Goal: Task Accomplishment & Management: Manage account settings

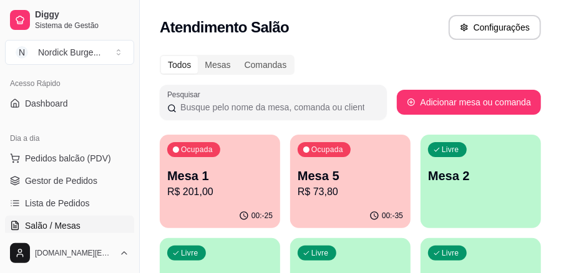
click at [219, 188] on p "R$ 201,00" at bounding box center [219, 192] width 105 height 15
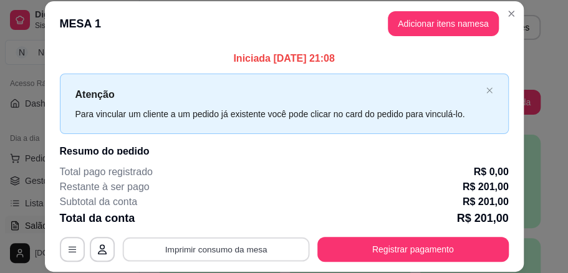
click at [253, 254] on button "Imprimir consumo da mesa" at bounding box center [215, 249] width 187 height 24
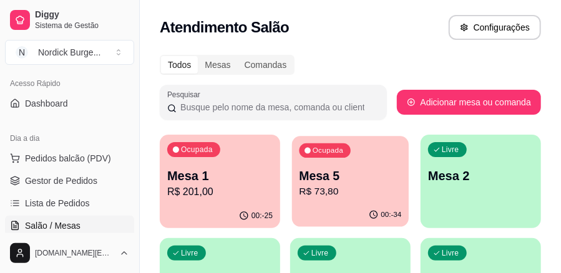
click at [326, 195] on p "R$ 73,80" at bounding box center [350, 192] width 102 height 14
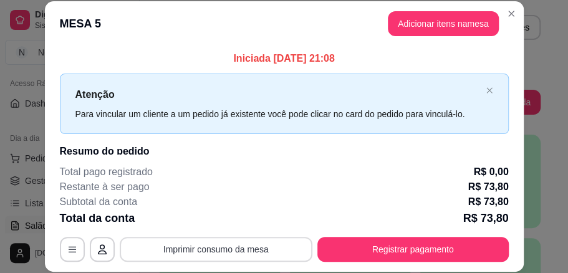
click at [213, 249] on button "Imprimir consumo da mesa" at bounding box center [216, 249] width 193 height 25
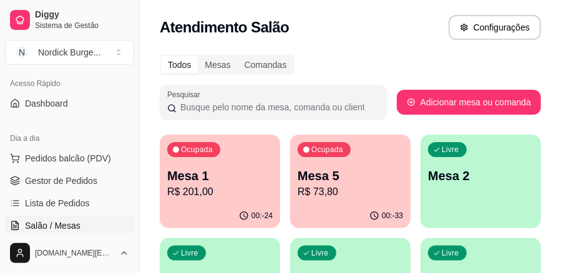
click at [347, 193] on p "R$ 73,80" at bounding box center [349, 192] width 105 height 15
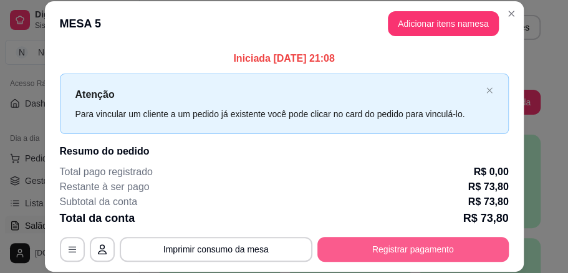
scroll to position [39, 0]
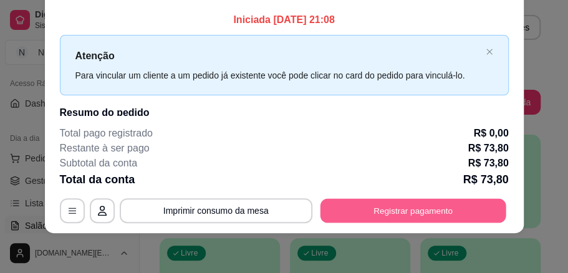
click at [350, 206] on button "Registrar pagamento" at bounding box center [413, 210] width 186 height 24
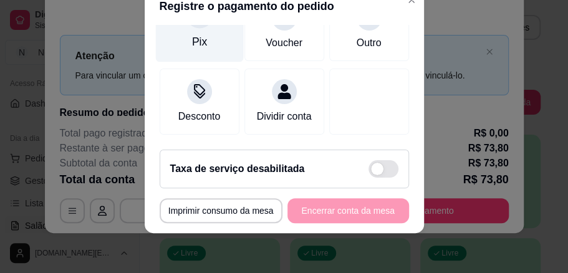
scroll to position [121, 0]
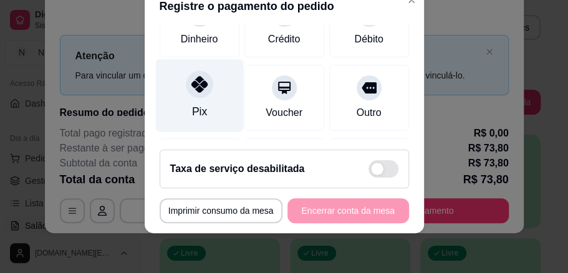
click at [191, 91] on icon at bounding box center [199, 84] width 16 height 16
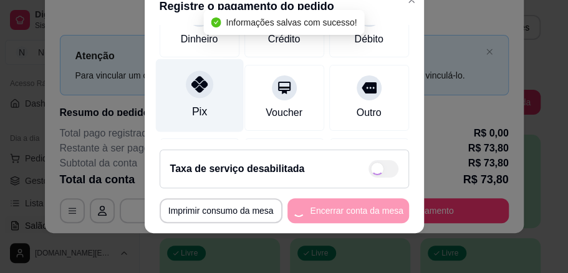
type input "R$ 0,00"
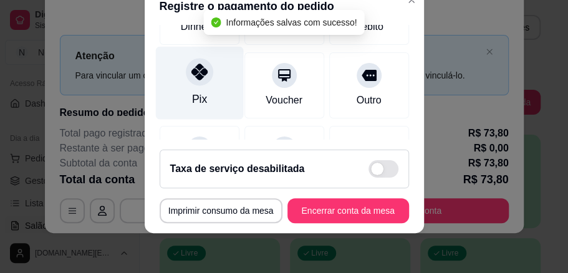
scroll to position [109, 0]
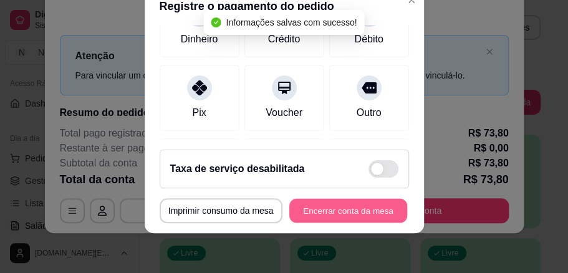
click at [291, 200] on button "Encerrar conta da mesa" at bounding box center [348, 211] width 118 height 24
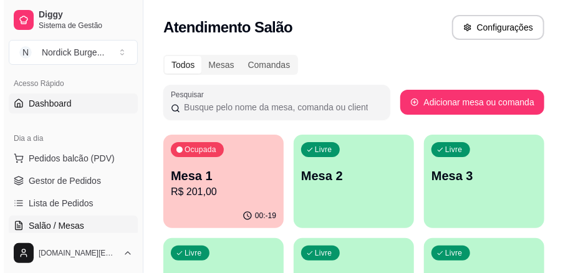
scroll to position [0, 0]
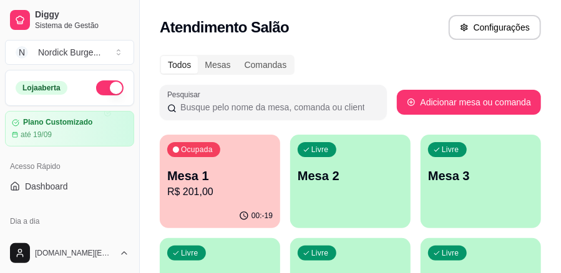
click at [257, 163] on div "Ocupada Mesa 1 R$ 201,00" at bounding box center [220, 169] width 120 height 69
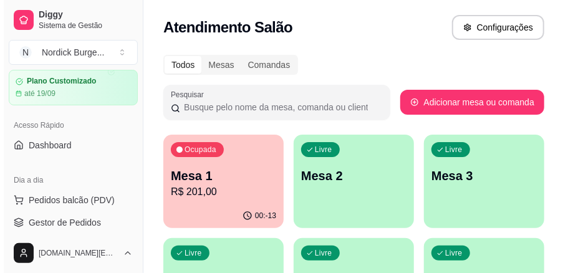
scroll to position [83, 0]
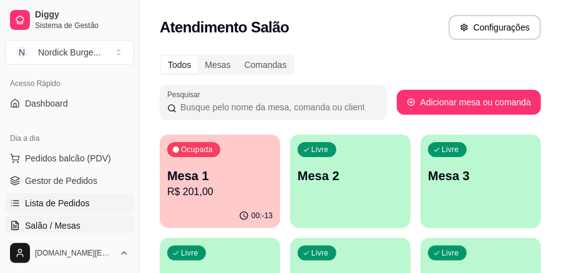
click at [54, 207] on span "Lista de Pedidos" at bounding box center [57, 203] width 65 height 12
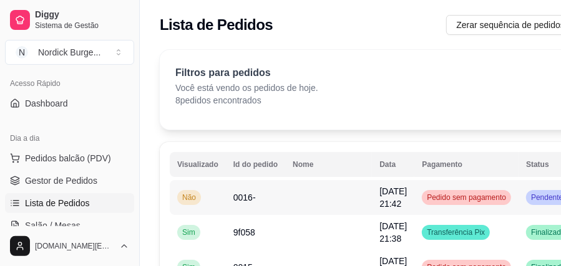
click at [226, 195] on td "0016-" at bounding box center [255, 197] width 59 height 35
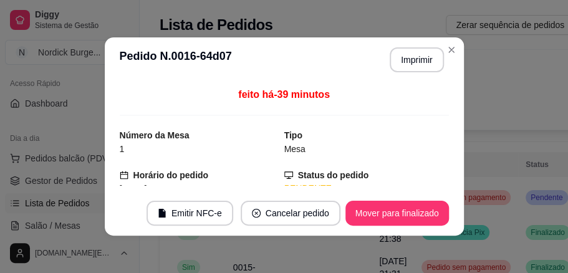
scroll to position [155, 0]
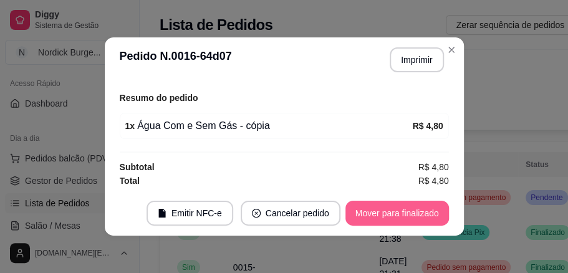
click at [369, 213] on button "Mover para finalizado" at bounding box center [397, 213] width 104 height 25
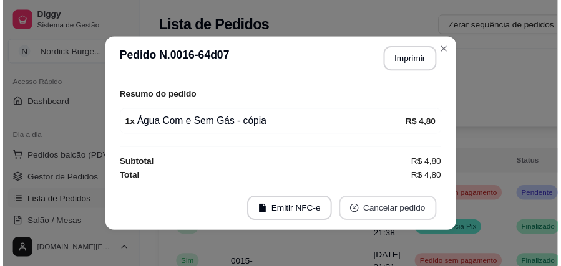
scroll to position [114, 0]
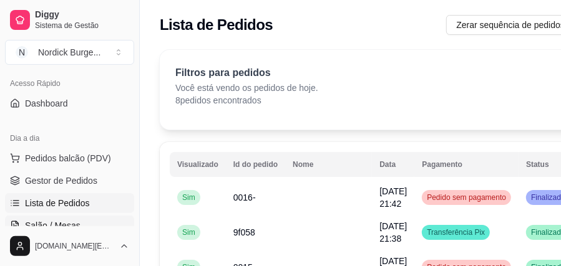
click at [82, 222] on link "Salão / Mesas" at bounding box center [69, 226] width 129 height 20
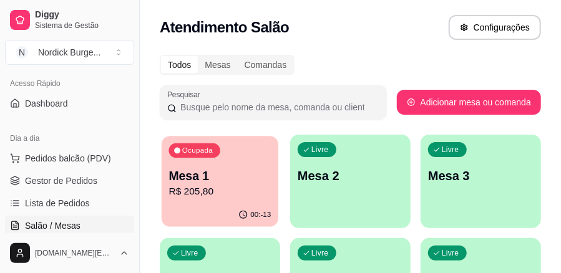
click at [201, 188] on p "R$ 205,80" at bounding box center [220, 192] width 102 height 14
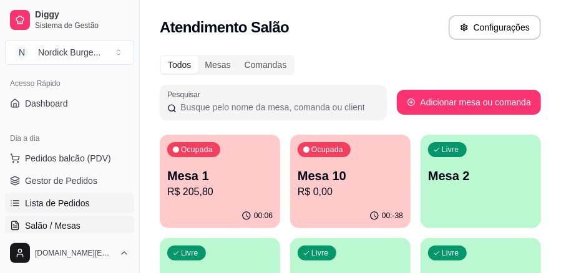
click at [62, 203] on span "Lista de Pedidos" at bounding box center [57, 203] width 65 height 12
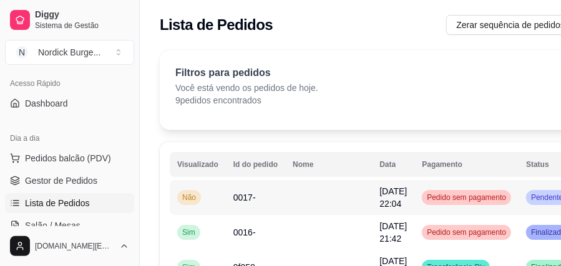
click at [215, 196] on td "Não" at bounding box center [198, 197] width 56 height 35
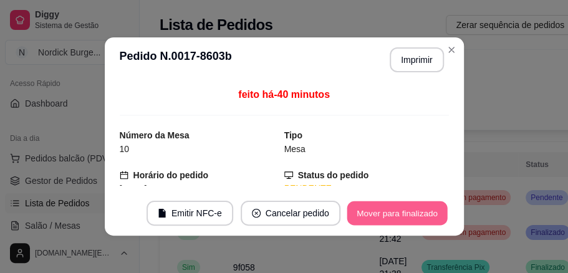
click at [375, 208] on button "Mover para finalizado" at bounding box center [397, 213] width 100 height 24
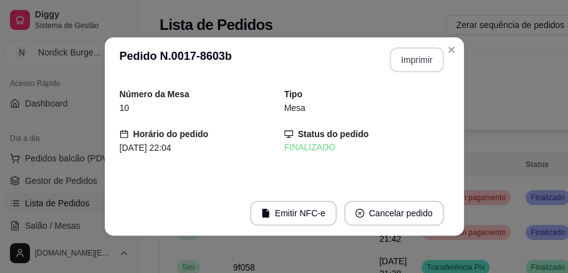
click at [419, 65] on button "Imprimir" at bounding box center [417, 59] width 54 height 25
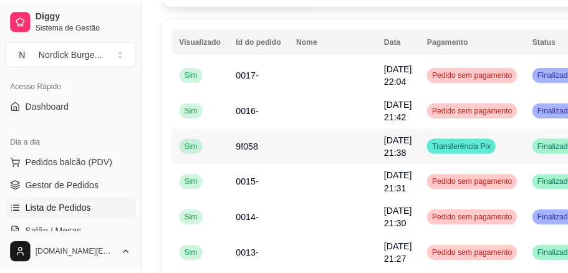
scroll to position [41, 0]
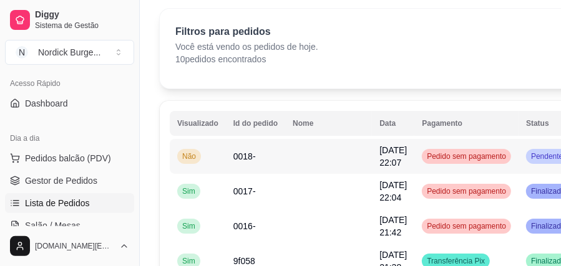
click at [212, 162] on td "Não" at bounding box center [198, 156] width 56 height 35
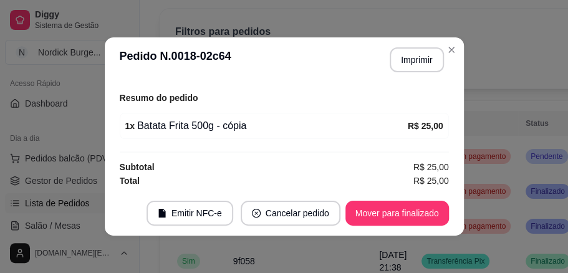
scroll to position [2, 0]
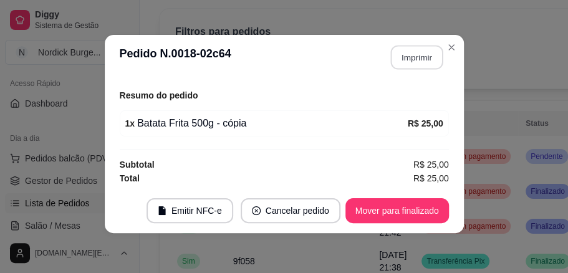
click at [418, 62] on button "Imprimir" at bounding box center [416, 58] width 52 height 24
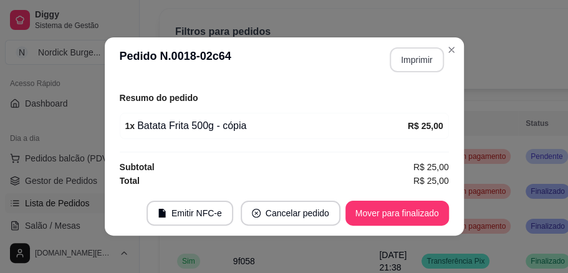
scroll to position [155, 0]
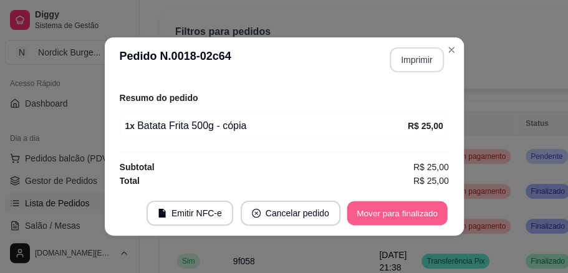
click at [384, 220] on button "Mover para finalizado" at bounding box center [397, 213] width 100 height 24
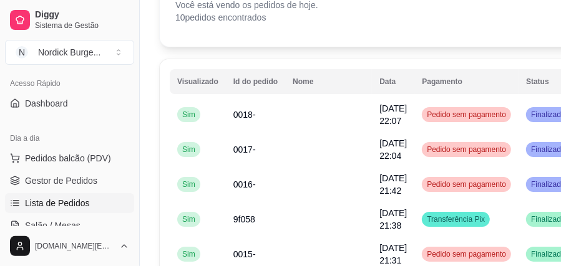
scroll to position [125, 0]
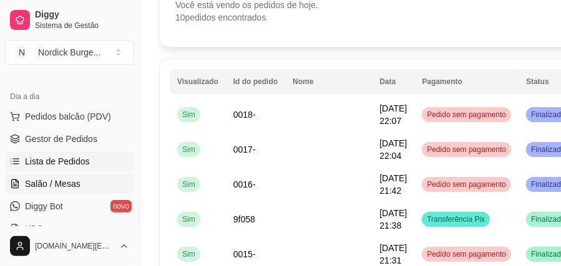
click at [50, 179] on span "Salão / Mesas" at bounding box center [53, 184] width 56 height 12
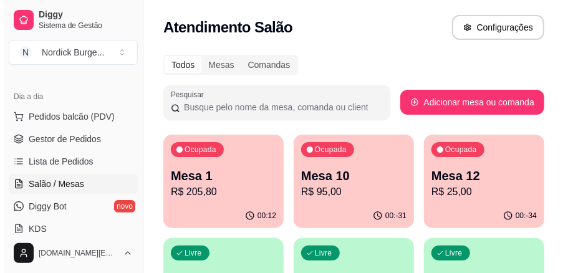
scroll to position [41, 0]
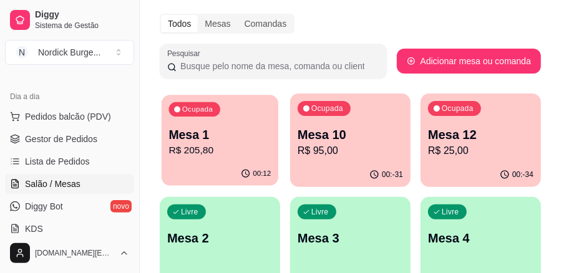
click at [226, 127] on p "Mesa 1" at bounding box center [220, 135] width 102 height 17
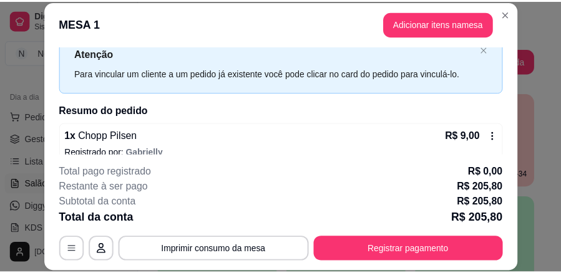
scroll to position [83, 0]
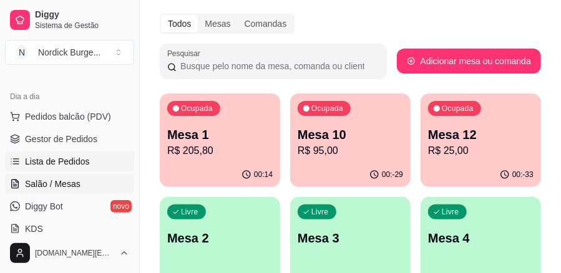
click at [51, 160] on span "Lista de Pedidos" at bounding box center [57, 161] width 65 height 12
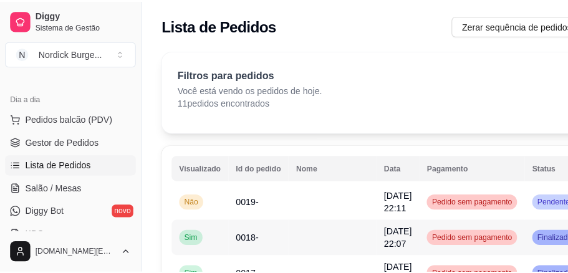
scroll to position [83, 0]
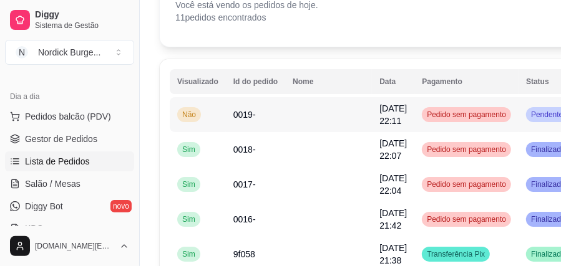
click at [201, 119] on td "Não" at bounding box center [198, 114] width 56 height 35
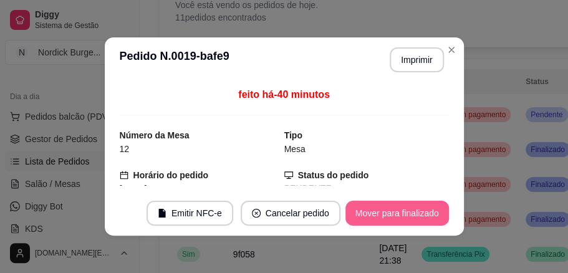
click at [367, 215] on button "Mover para finalizado" at bounding box center [397, 213] width 104 height 25
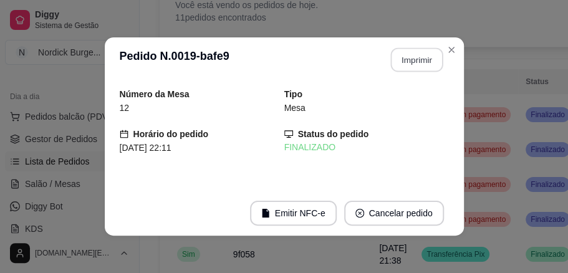
click at [398, 66] on button "Imprimir" at bounding box center [416, 60] width 52 height 24
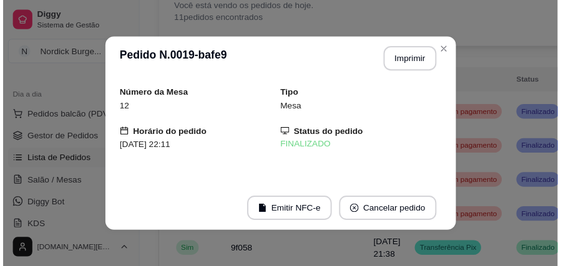
scroll to position [0, 0]
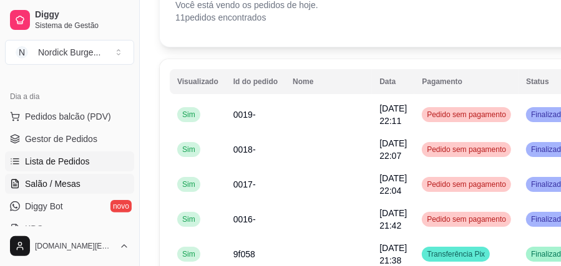
click at [49, 174] on link "Salão / Mesas" at bounding box center [69, 184] width 129 height 20
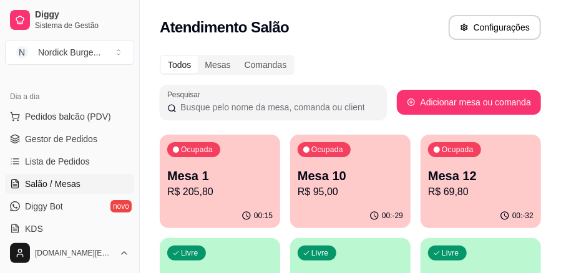
click at [357, 195] on p "R$ 95,00" at bounding box center [349, 192] width 105 height 15
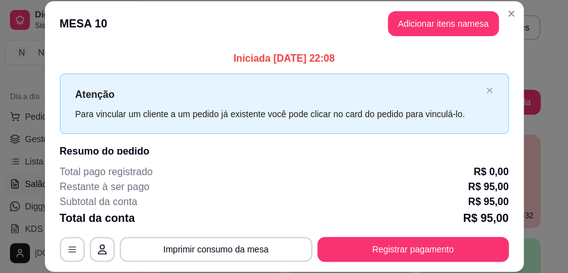
scroll to position [39, 0]
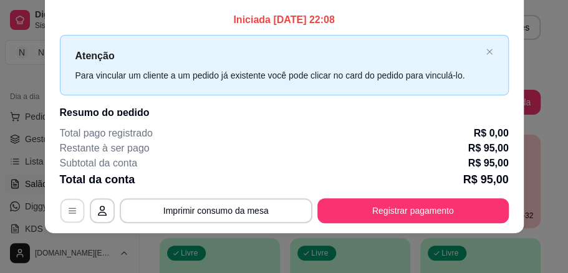
click at [72, 208] on icon "button" at bounding box center [72, 211] width 10 height 10
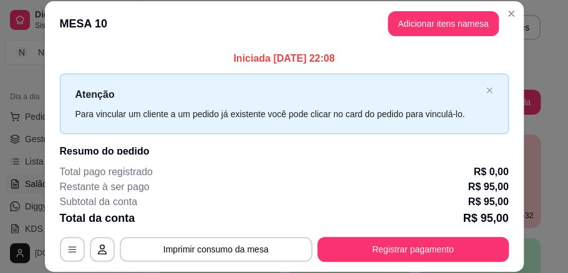
click at [313, 74] on div "Atenção Para vincular um cliente a um pedido já existente você pode clicar no c…" at bounding box center [284, 104] width 449 height 60
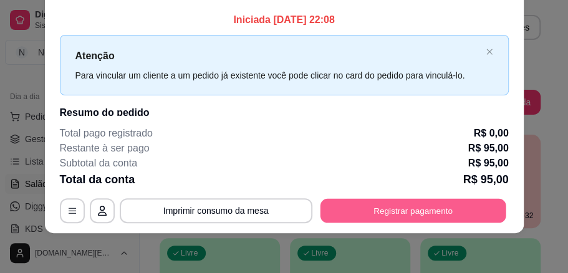
click at [396, 213] on button "Registrar pagamento" at bounding box center [413, 210] width 186 height 24
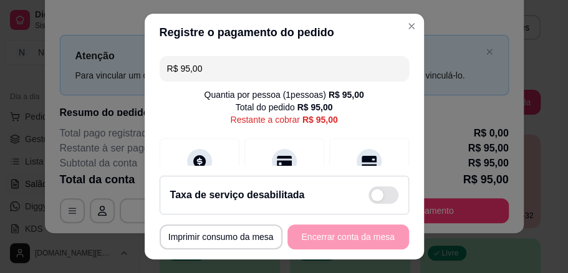
scroll to position [26, 0]
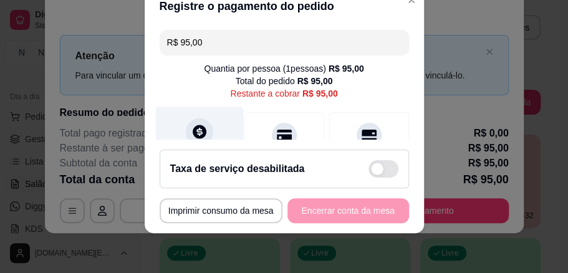
click at [198, 133] on icon at bounding box center [200, 132] width 14 height 14
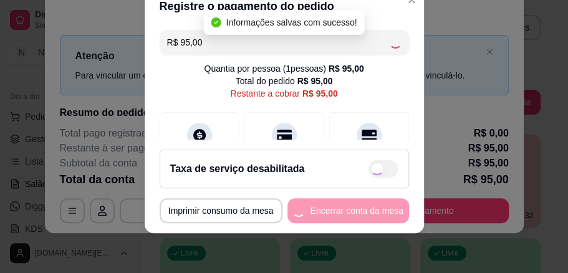
type input "R$ 0,00"
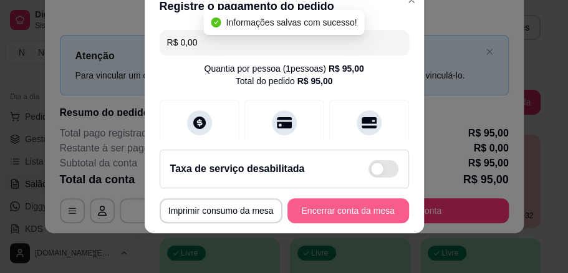
click at [362, 213] on button "Encerrar conta da mesa" at bounding box center [348, 210] width 122 height 25
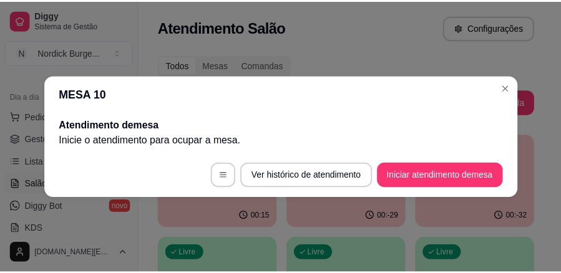
scroll to position [0, 0]
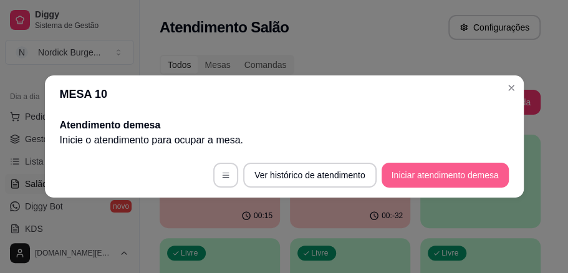
click at [489, 175] on button "Iniciar atendimento de mesa" at bounding box center [445, 175] width 127 height 25
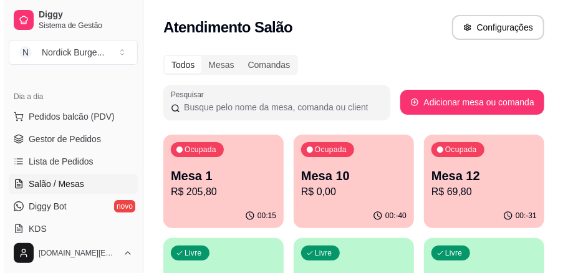
scroll to position [41, 0]
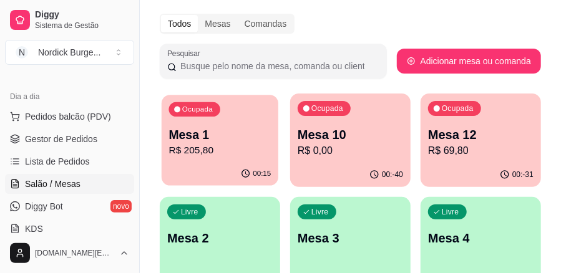
click at [216, 130] on p "Mesa 1" at bounding box center [220, 135] width 102 height 17
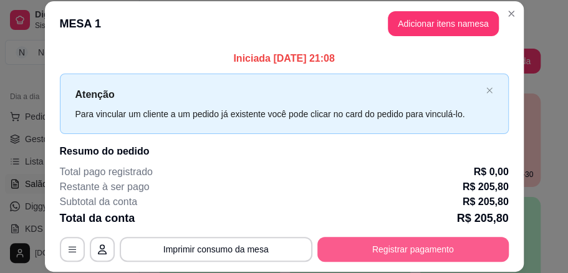
click at [382, 243] on button "Registrar pagamento" at bounding box center [412, 249] width 191 height 25
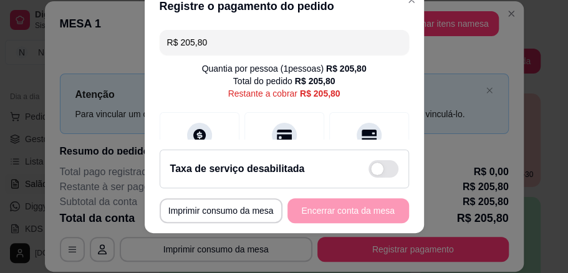
scroll to position [166, 0]
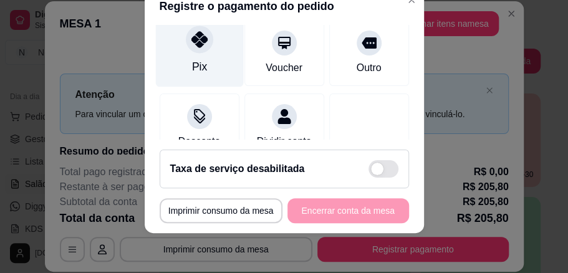
click at [183, 49] on div "Pix" at bounding box center [199, 50] width 88 height 73
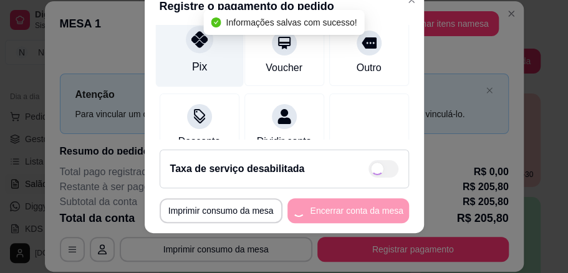
click at [200, 33] on icon at bounding box center [199, 39] width 16 height 16
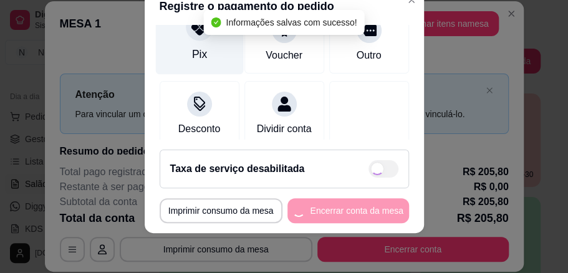
type input "R$ 0,00"
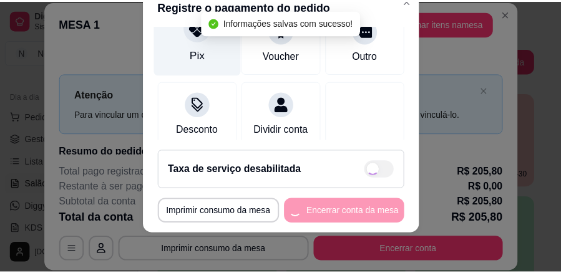
scroll to position [153, 0]
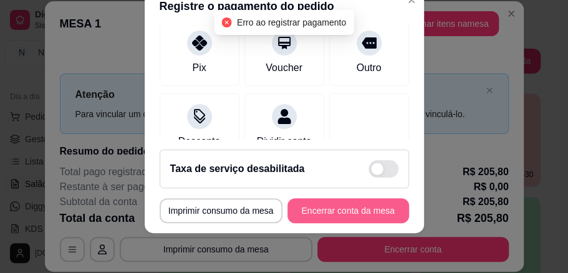
click at [347, 210] on button "Encerrar conta da mesa" at bounding box center [348, 210] width 122 height 25
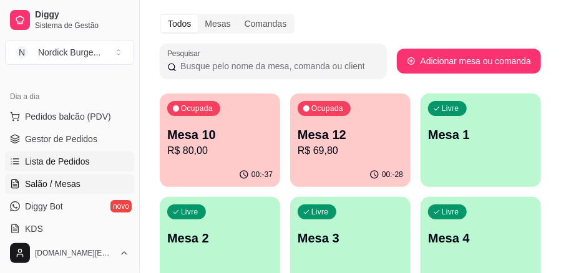
click at [48, 164] on span "Lista de Pedidos" at bounding box center [57, 161] width 65 height 12
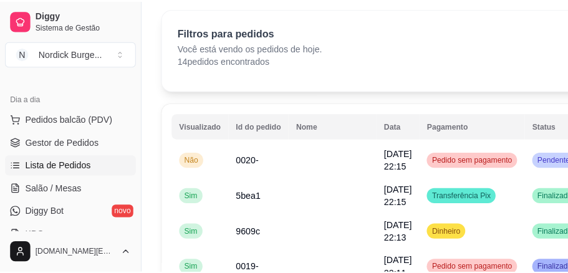
scroll to position [83, 0]
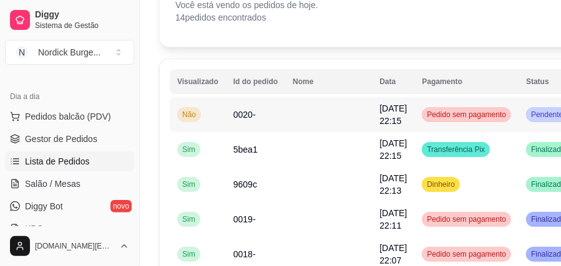
click at [218, 115] on td "Não" at bounding box center [198, 114] width 56 height 35
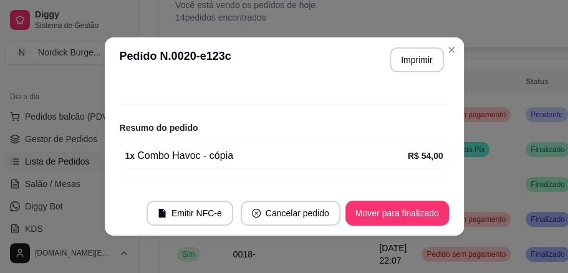
scroll to position [229, 0]
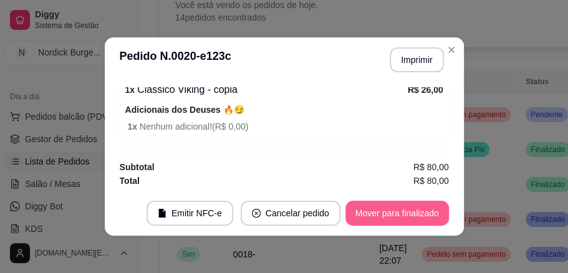
click at [402, 213] on button "Mover para finalizado" at bounding box center [397, 213] width 104 height 25
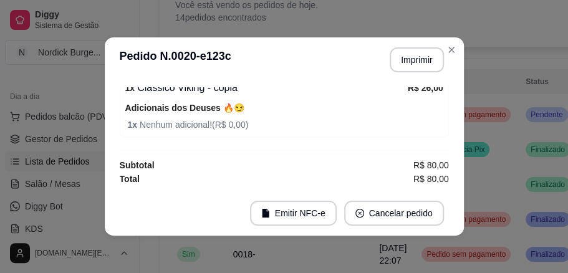
scroll to position [188, 0]
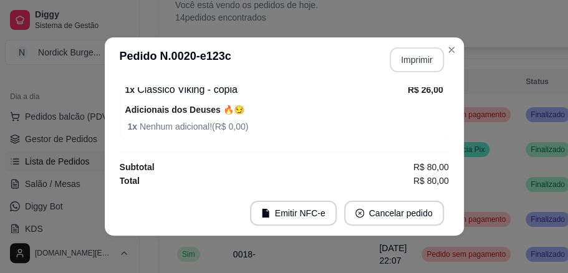
click at [423, 62] on button "Imprimir" at bounding box center [417, 59] width 54 height 25
click at [458, 44] on header "**********" at bounding box center [284, 59] width 359 height 45
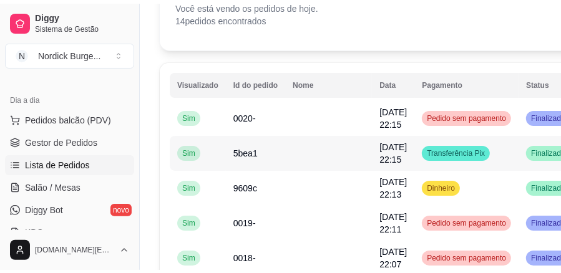
scroll to position [0, 0]
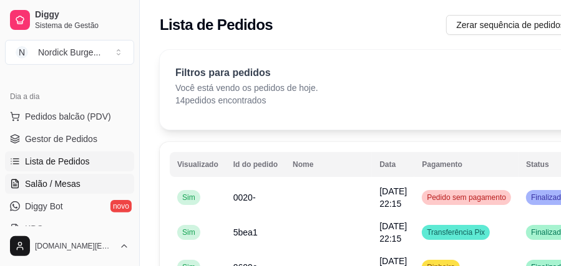
click at [46, 182] on span "Salão / Mesas" at bounding box center [53, 184] width 56 height 12
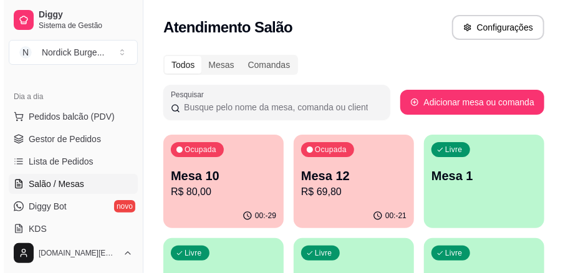
scroll to position [41, 0]
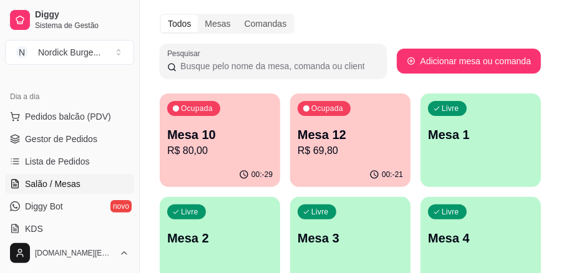
click at [256, 95] on div "Ocupada Mesa 10 R$ 80,00" at bounding box center [220, 128] width 120 height 69
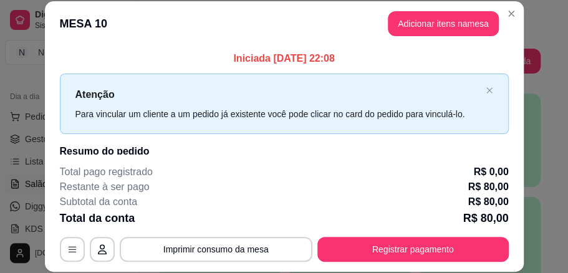
scroll to position [39, 0]
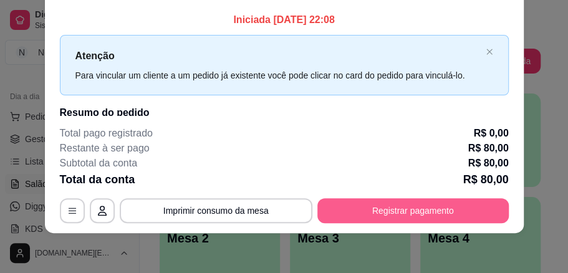
click at [385, 206] on button "Registrar pagamento" at bounding box center [412, 210] width 191 height 25
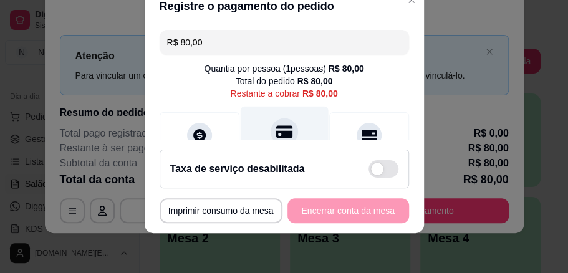
scroll to position [41, 0]
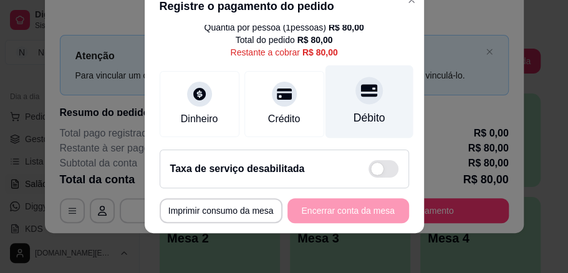
click at [357, 104] on div "Débito" at bounding box center [369, 101] width 88 height 73
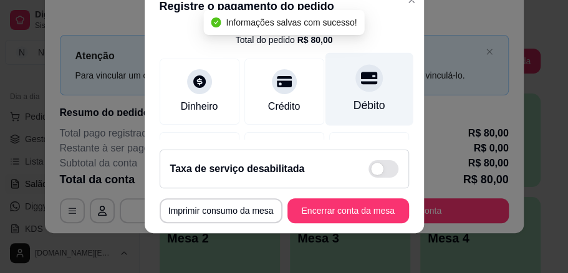
type input "R$ 0,00"
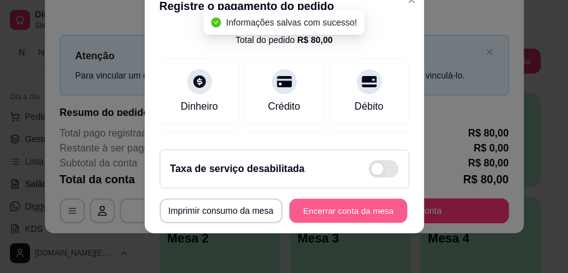
click at [376, 208] on button "Encerrar conta da mesa" at bounding box center [348, 211] width 118 height 24
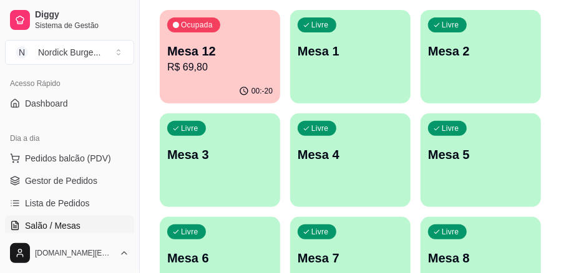
scroll to position [0, 0]
